Goal: Check status: Check status

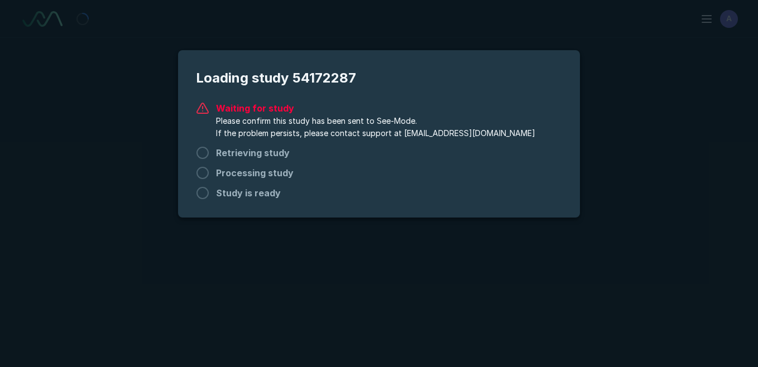
click at [376, 136] on span "Please confirm this study has been sent to See-Mode. If the problem persists, p…" at bounding box center [375, 127] width 319 height 25
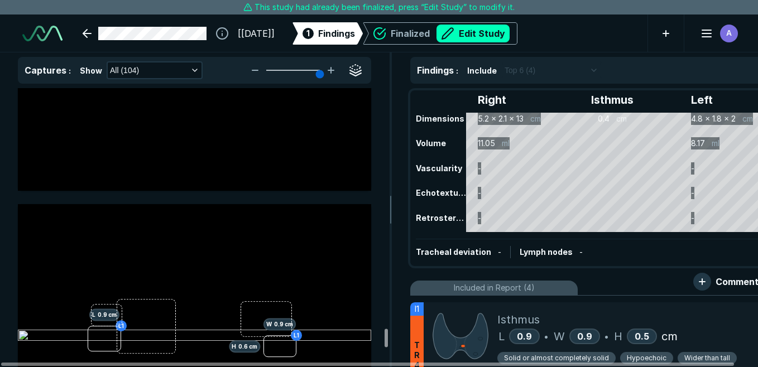
scroll to position [26729, 0]
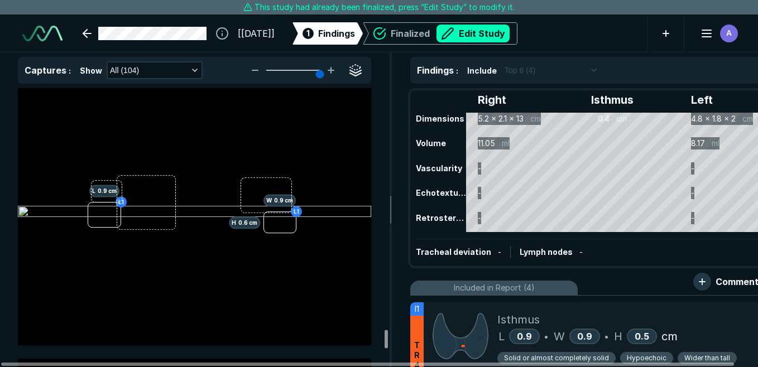
drag, startPoint x: 385, startPoint y: 100, endPoint x: 379, endPoint y: 339, distance: 238.9
click at [385, 339] on div at bounding box center [386, 339] width 3 height 18
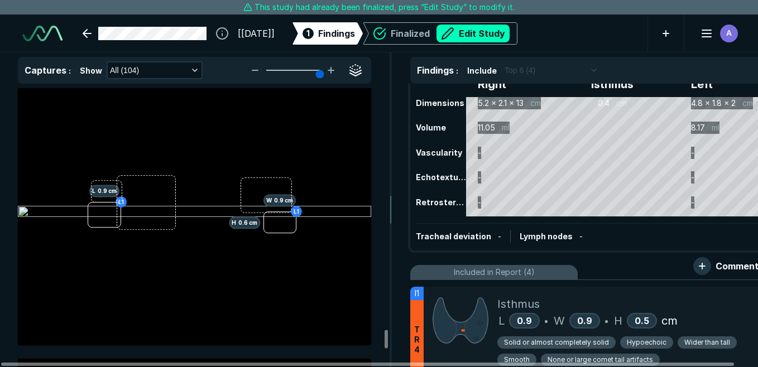
scroll to position [0, 0]
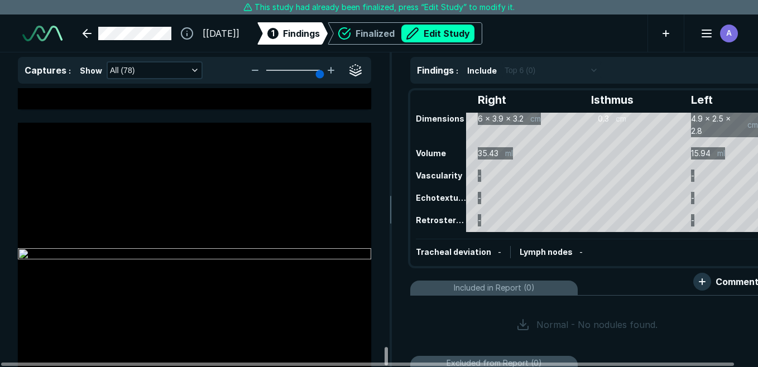
scroll to position [21437, 0]
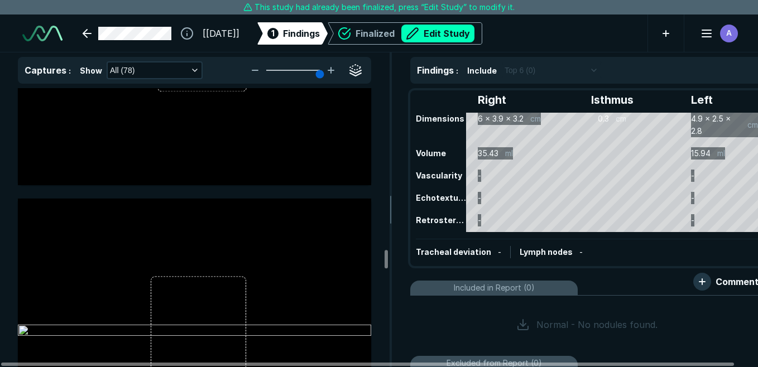
drag, startPoint x: 385, startPoint y: 146, endPoint x: 408, endPoint y: 113, distance: 40.6
click at [388, 250] on div at bounding box center [386, 259] width 3 height 18
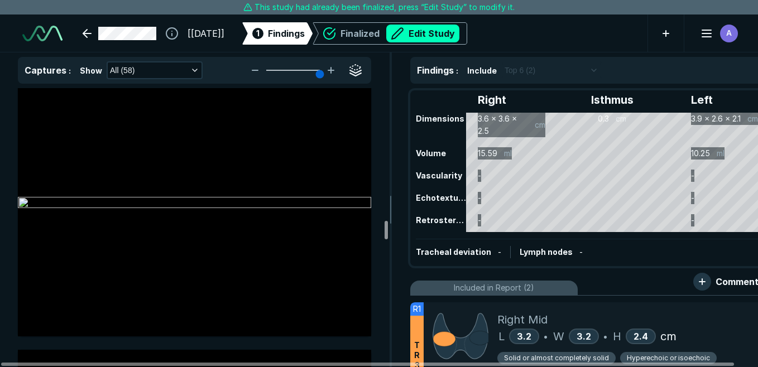
scroll to position [8123, 0]
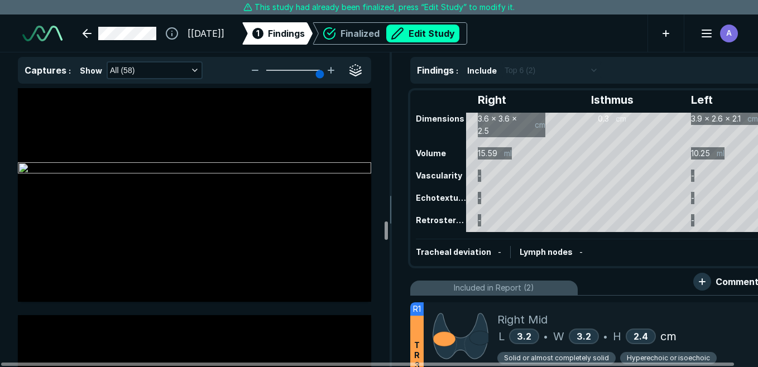
drag, startPoint x: 385, startPoint y: 107, endPoint x: 386, endPoint y: 239, distance: 132.3
click at [386, 239] on div at bounding box center [386, 231] width 3 height 18
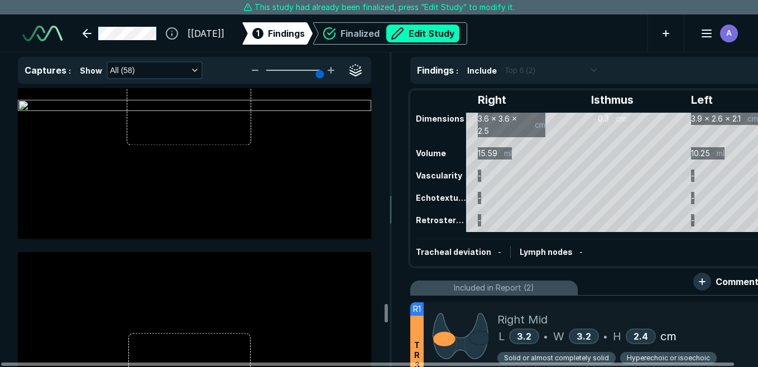
drag, startPoint x: 385, startPoint y: 228, endPoint x: 398, endPoint y: 310, distance: 83.2
click at [388, 310] on div at bounding box center [386, 313] width 3 height 18
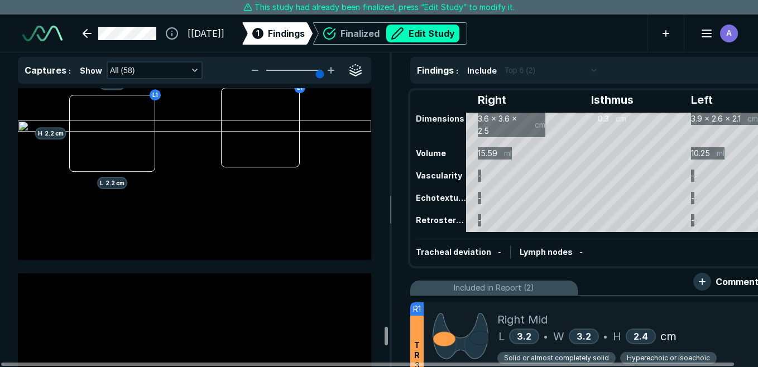
scroll to position [14602, 0]
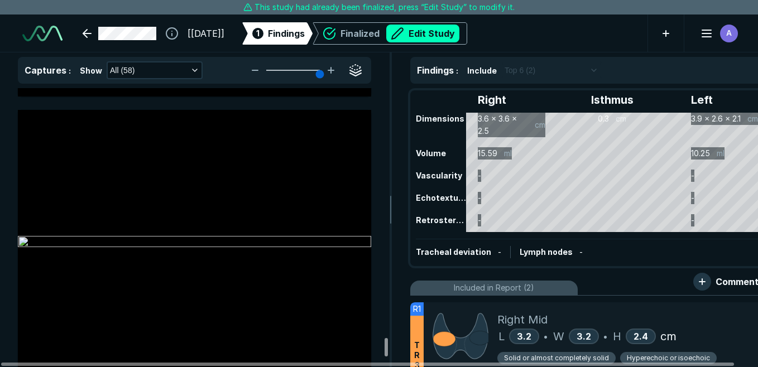
drag, startPoint x: 386, startPoint y: 309, endPoint x: 383, endPoint y: 338, distance: 29.1
click at [385, 343] on div at bounding box center [386, 347] width 3 height 18
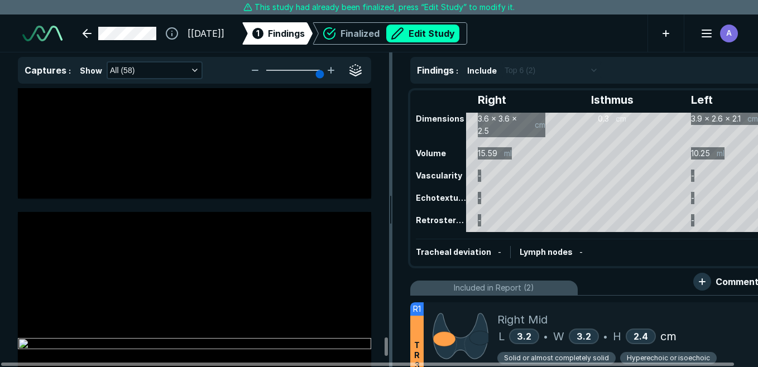
scroll to position [2656, 3014]
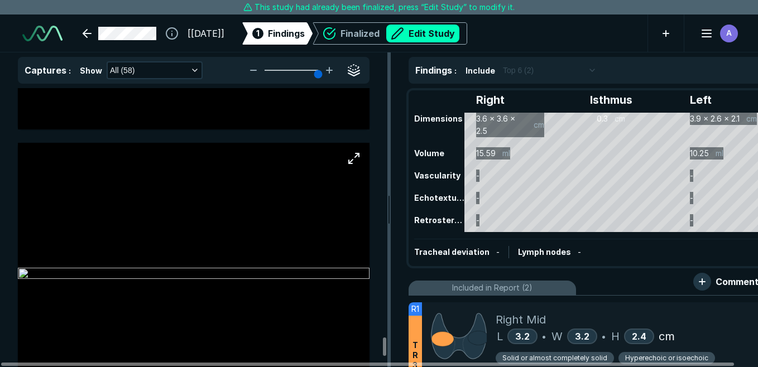
drag, startPoint x: 390, startPoint y: 218, endPoint x: 362, endPoint y: 349, distance: 134.2
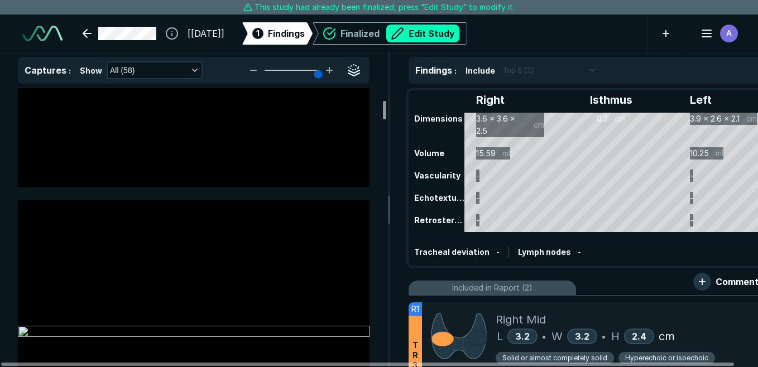
scroll to position [0, 0]
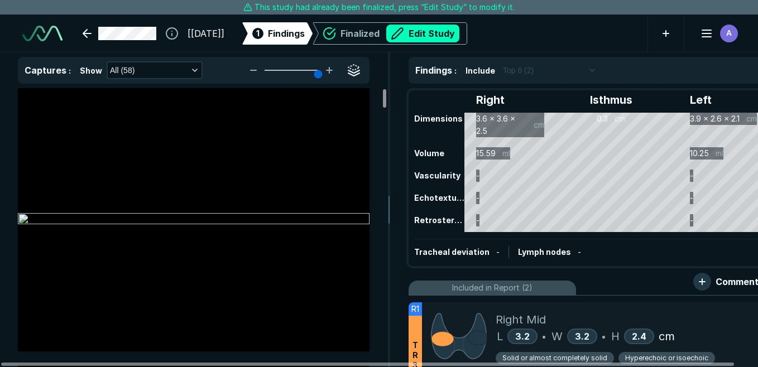
drag, startPoint x: 383, startPoint y: 347, endPoint x: 387, endPoint y: 75, distance: 271.8
click at [386, 89] on div at bounding box center [384, 98] width 3 height 18
